Goal: Check status: Check status

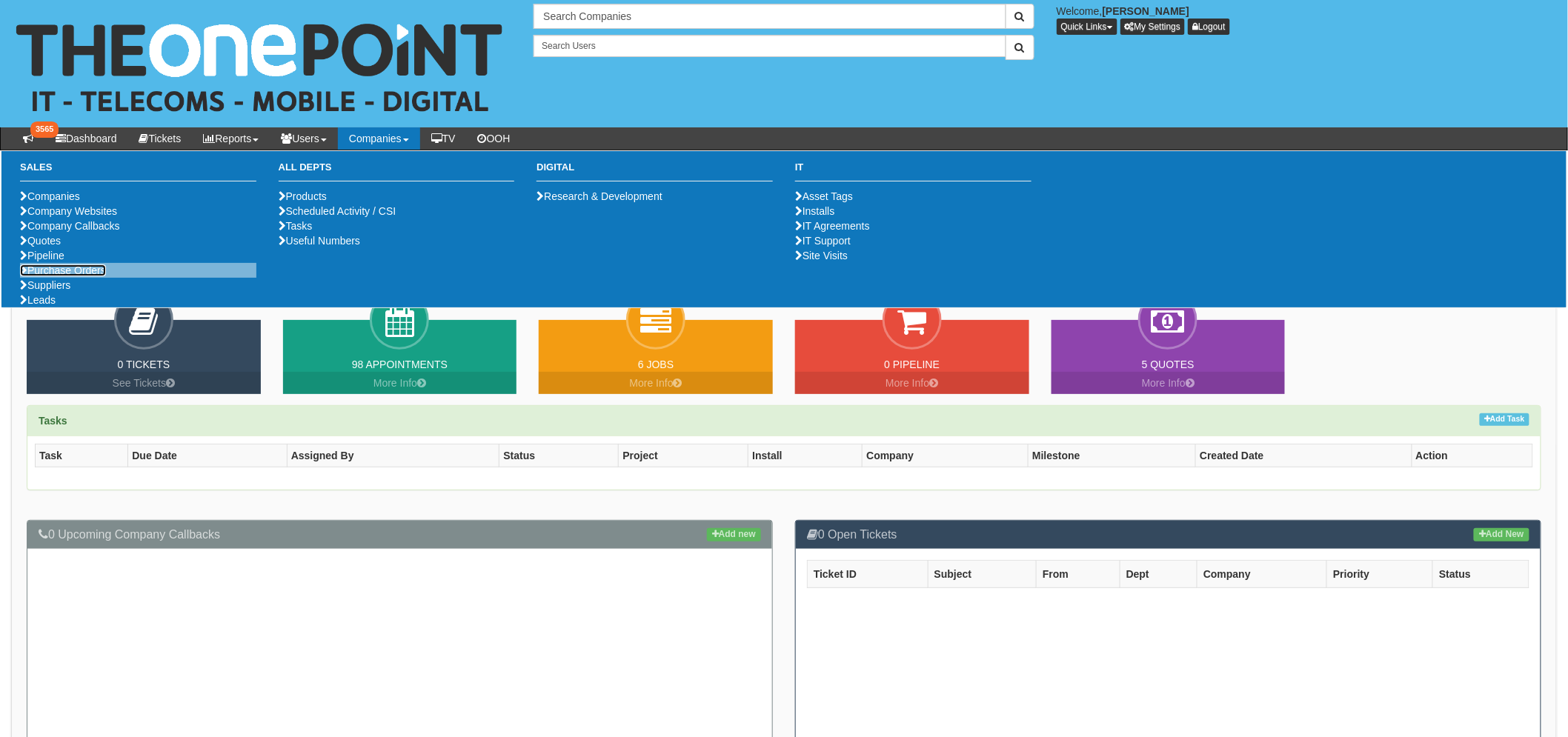
click at [93, 276] on link "Purchase Orders" at bounding box center [63, 271] width 86 height 12
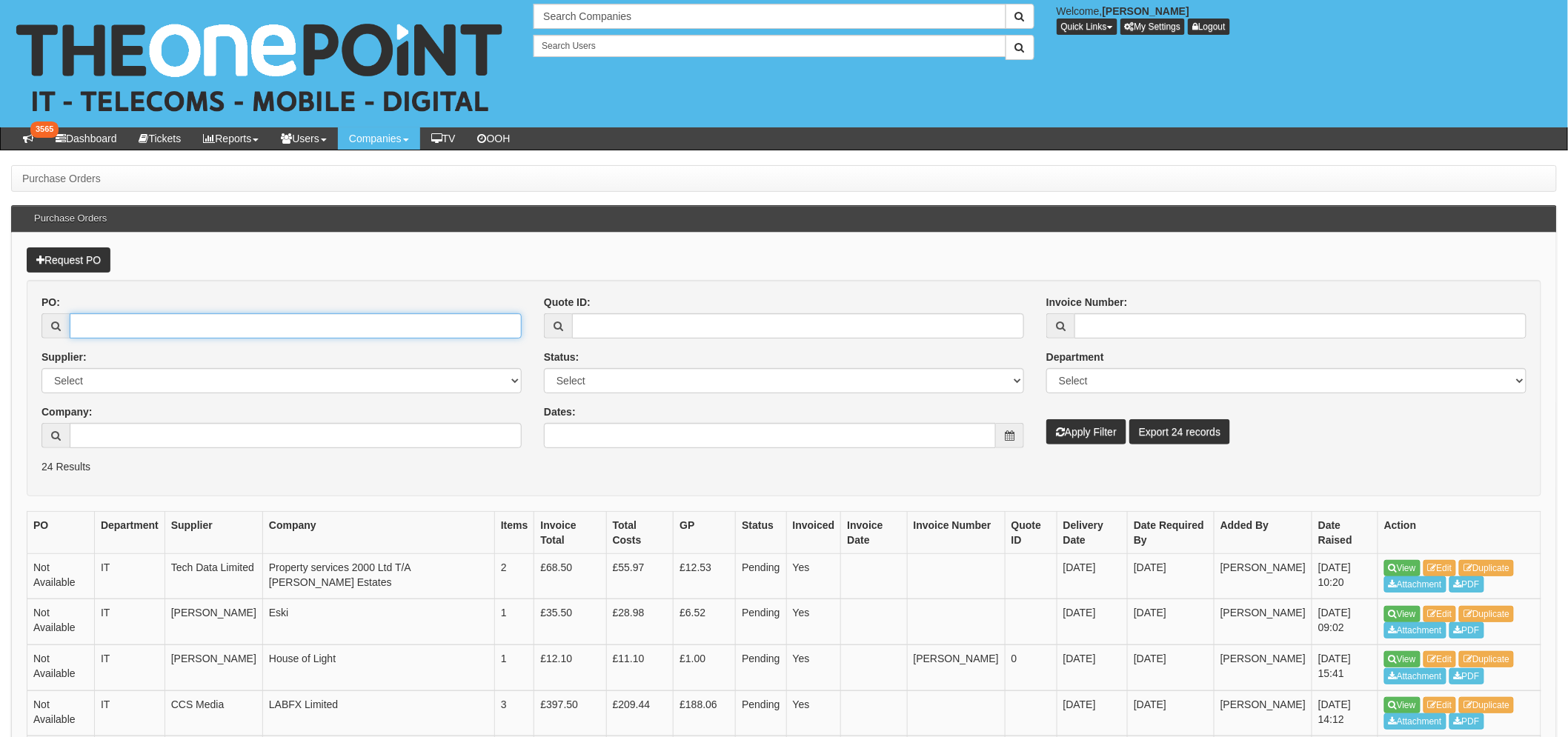
click at [120, 324] on input "PO:" at bounding box center [296, 326] width 452 height 25
type input "19365"
click at [1047, 420] on button "Apply Filter" at bounding box center [1086, 432] width 80 height 25
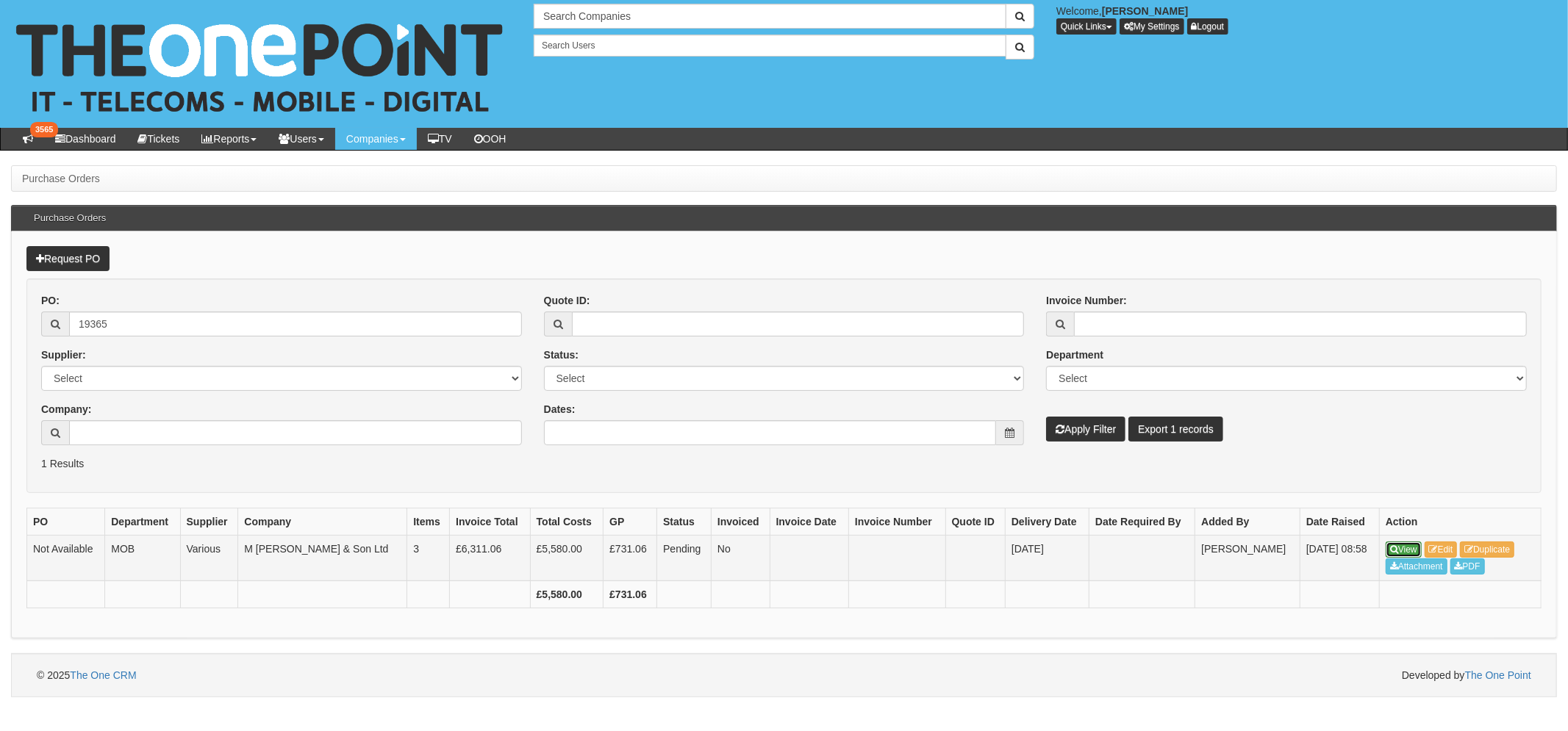
click at [1391, 548] on icon at bounding box center [1394, 550] width 8 height 9
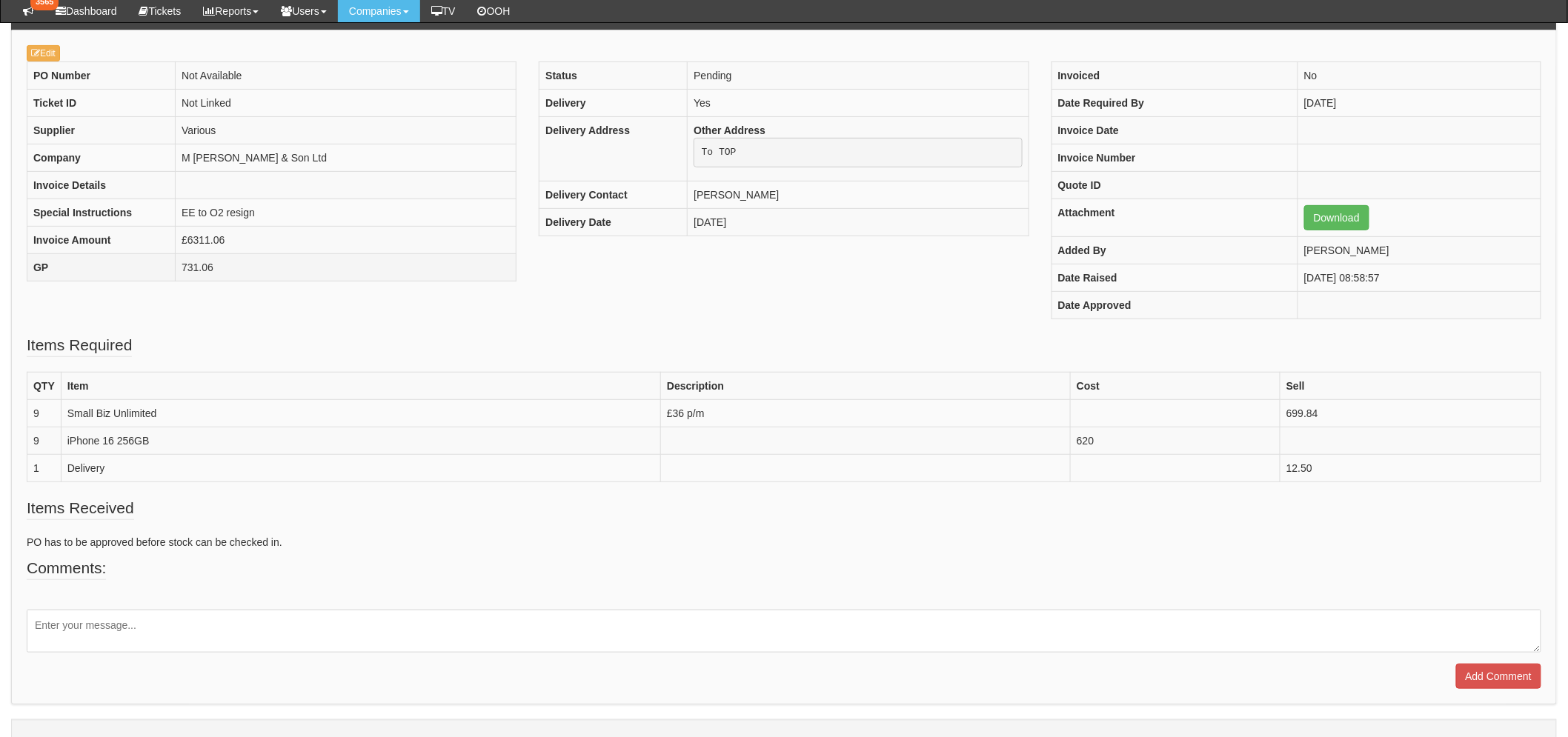
scroll to position [164, 0]
